Goal: Find specific fact: Find specific fact

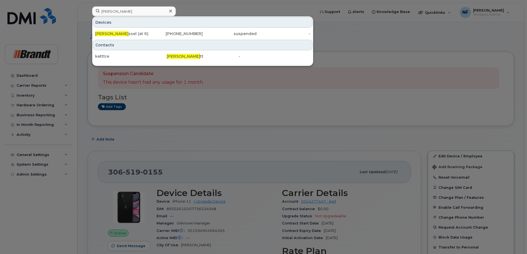
click at [170, 10] on icon at bounding box center [170, 11] width 3 height 4
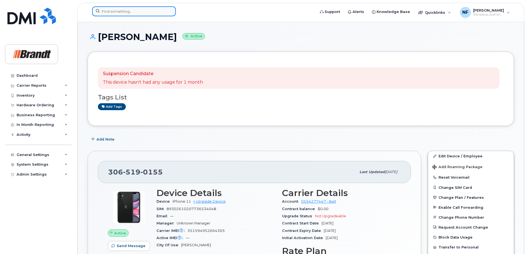
click at [158, 12] on input at bounding box center [134, 11] width 84 height 10
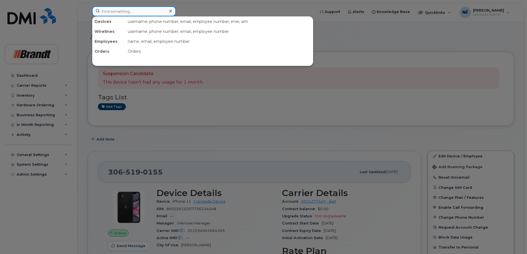
paste input "3065339854"
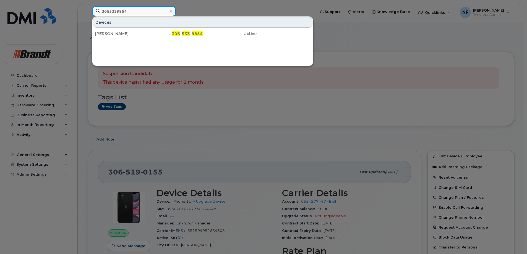
type input "3065339854"
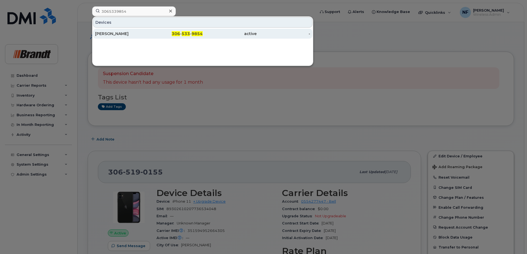
drag, startPoint x: 166, startPoint y: 28, endPoint x: 163, endPoint y: 34, distance: 6.6
click at [166, 28] on div "[PERSON_NAME] 306 - 533 - 9854 active -" at bounding box center [202, 33] width 221 height 11
click at [163, 34] on div "306 - 533 - 9854" at bounding box center [176, 34] width 54 height 6
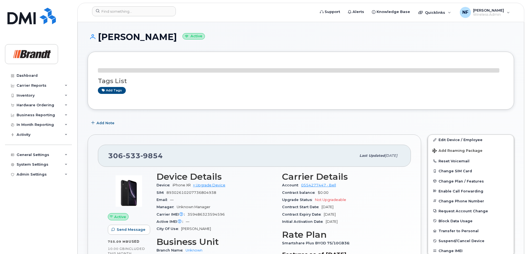
click at [151, 159] on span "9854" at bounding box center [152, 156] width 22 height 8
copy span "[PHONE_NUMBER]"
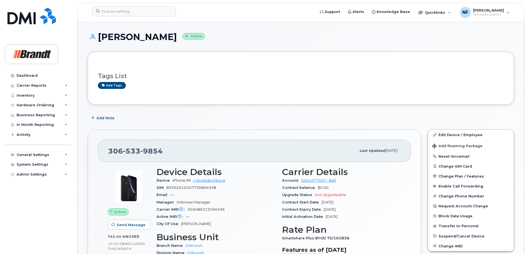
click at [208, 211] on span "359486323594596" at bounding box center [206, 210] width 37 height 4
click at [204, 210] on span "359486323594596" at bounding box center [206, 210] width 37 height 4
